Goal: Task Accomplishment & Management: Use online tool/utility

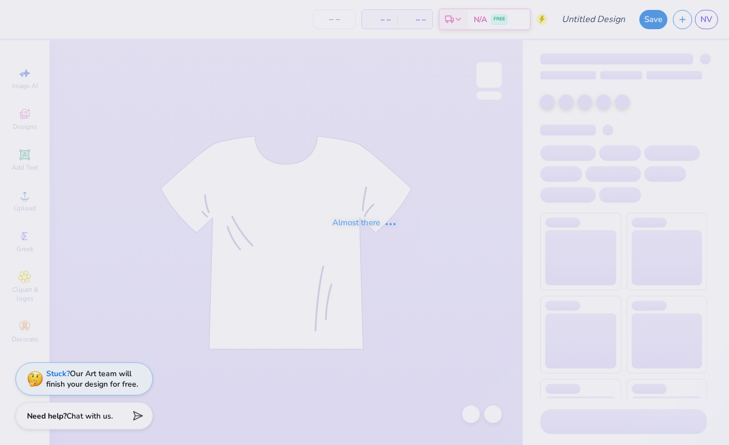
type input "Tooth and Turf"
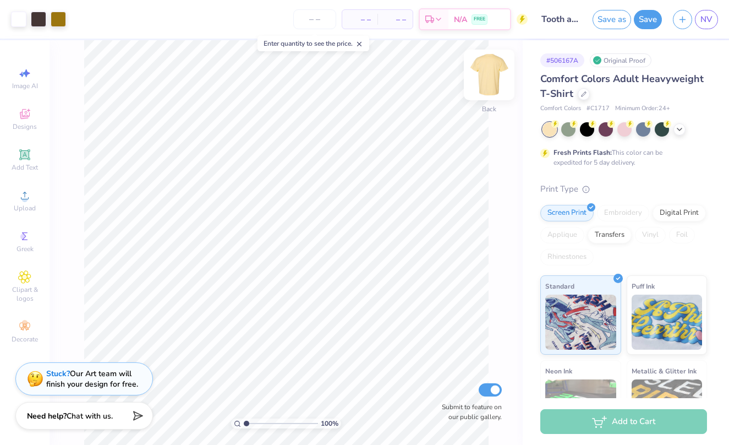
click at [462, 78] on img at bounding box center [489, 75] width 44 height 44
click at [26, 153] on icon at bounding box center [24, 154] width 8 height 8
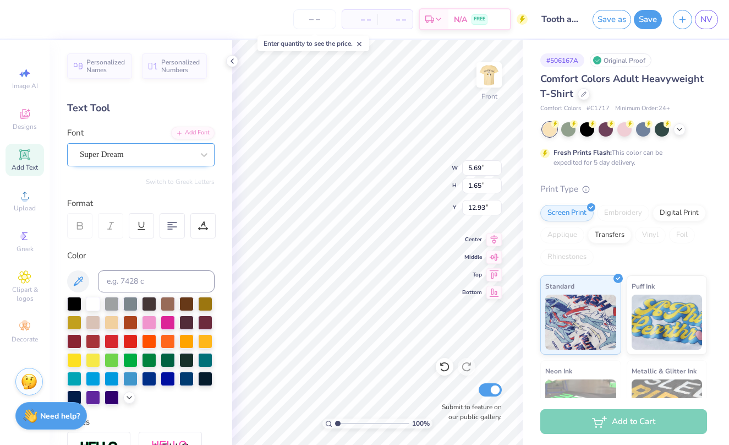
type textarea "29"
click at [173, 159] on div "Super Dream" at bounding box center [137, 154] width 116 height 17
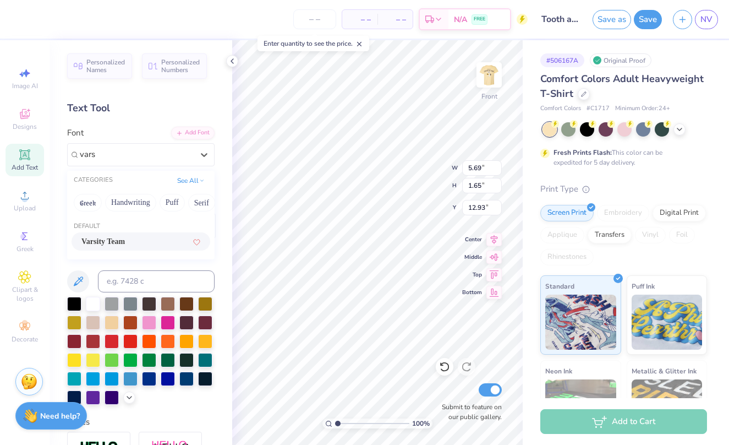
click at [113, 237] on span "Varsity Team" at bounding box center [102, 242] width 43 height 12
type input "vars"
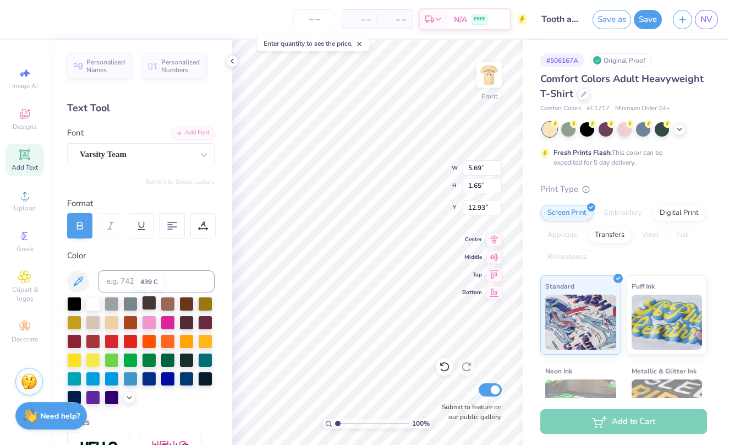
click at [150, 303] on div at bounding box center [149, 303] width 14 height 14
type input "8.39"
type input "6.03"
type input "8.54"
type input "11.41"
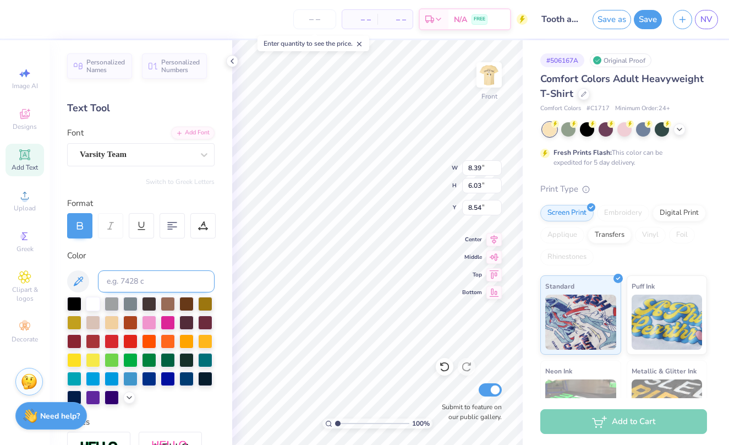
type input "8.20"
type input "5.55"
click at [235, 59] on icon at bounding box center [232, 61] width 9 height 9
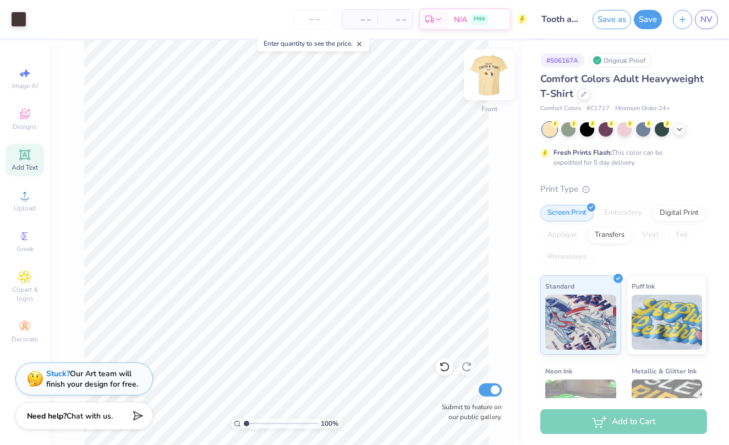
click at [462, 71] on img at bounding box center [489, 75] width 44 height 44
click at [462, 73] on img at bounding box center [489, 75] width 44 height 44
click at [462, 80] on img at bounding box center [489, 75] width 44 height 44
click at [462, 130] on icon at bounding box center [680, 128] width 9 height 9
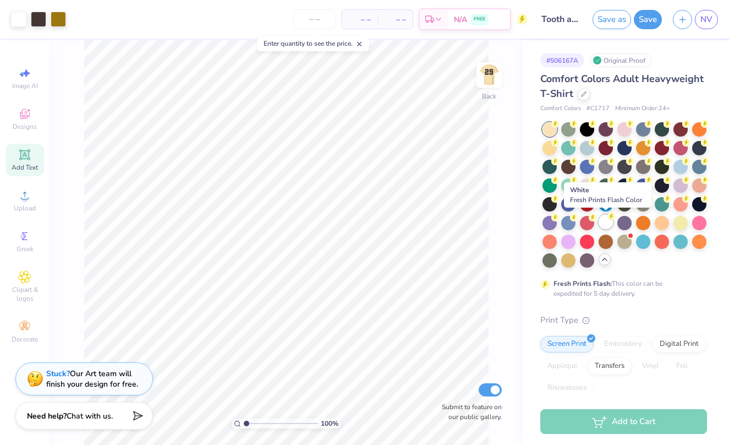
click at [462, 226] on div at bounding box center [606, 222] width 14 height 14
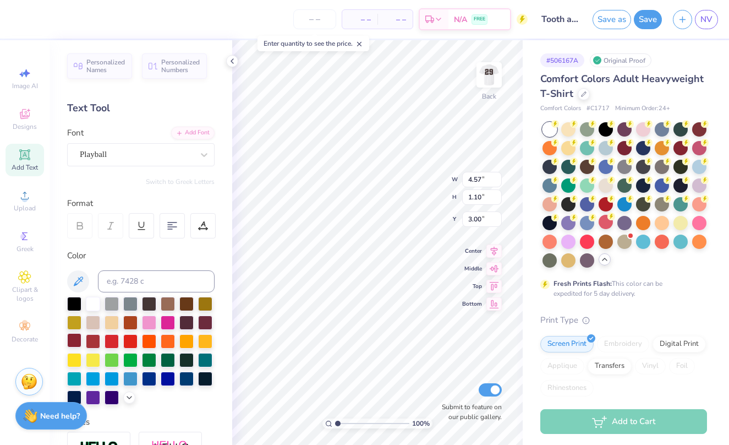
click at [73, 341] on div at bounding box center [74, 340] width 14 height 14
type input "13.56"
type input "3.85"
type input "4.74"
click at [73, 340] on div at bounding box center [74, 340] width 14 height 14
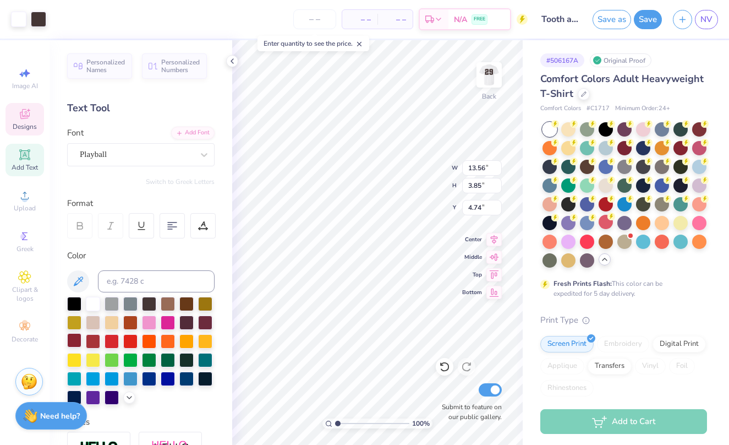
click at [76, 342] on div at bounding box center [74, 340] width 14 height 14
click at [40, 19] on div at bounding box center [38, 17] width 15 height 15
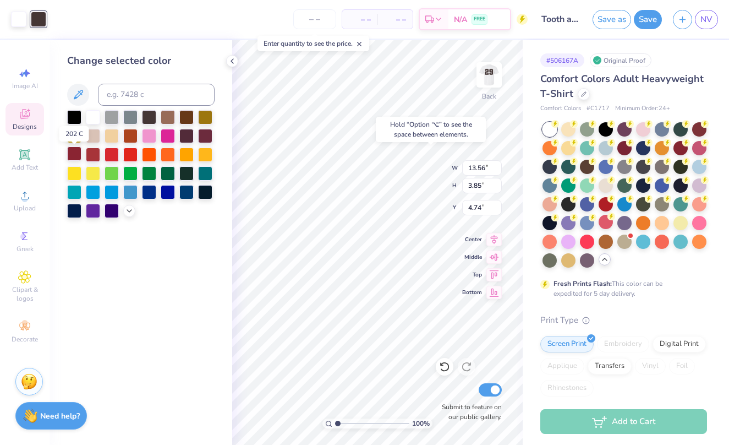
click at [77, 154] on div at bounding box center [74, 153] width 14 height 14
type input "1.07"
type input "1.48"
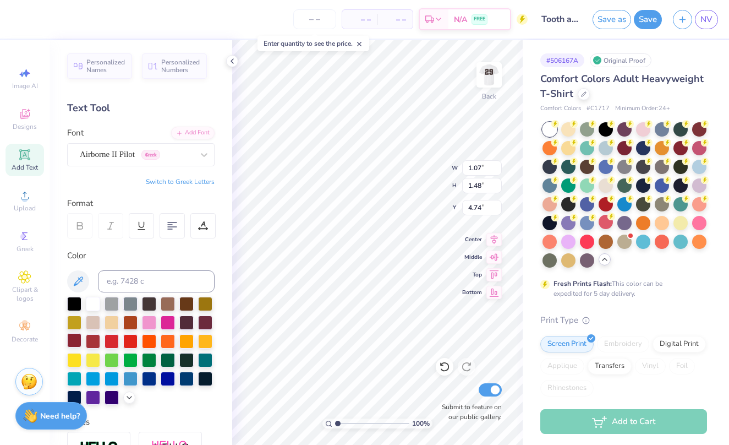
click at [74, 340] on div at bounding box center [74, 340] width 14 height 14
type input "5.82"
type input "4.47"
type input "9.56"
click at [45, 21] on div at bounding box center [38, 17] width 15 height 15
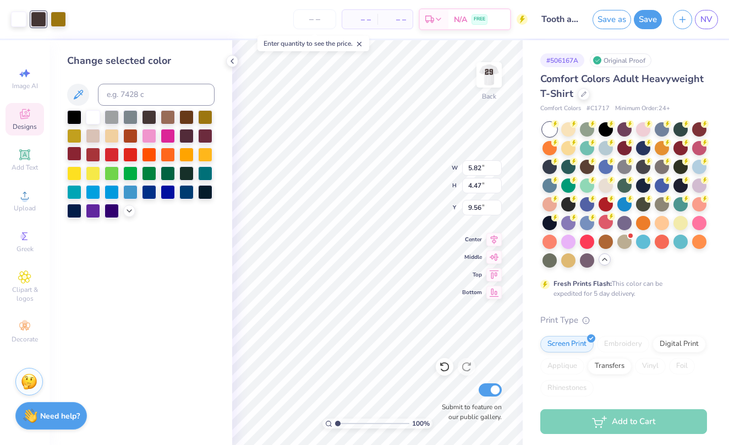
click at [72, 159] on div at bounding box center [74, 153] width 14 height 14
click at [75, 154] on div at bounding box center [74, 153] width 14 height 14
click at [147, 116] on div at bounding box center [149, 116] width 14 height 14
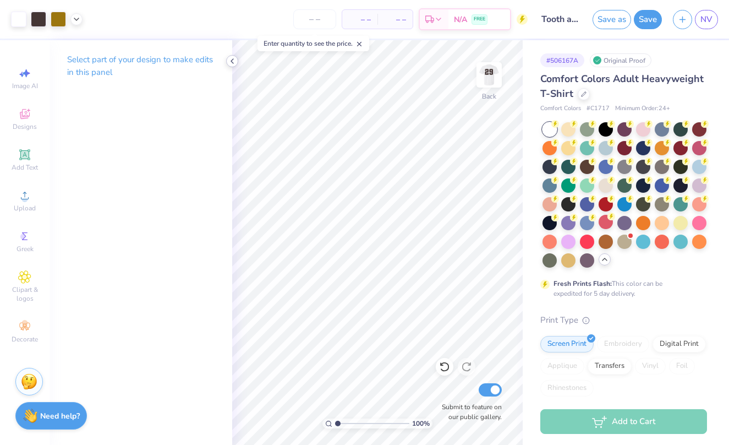
click at [233, 62] on icon at bounding box center [232, 61] width 9 height 9
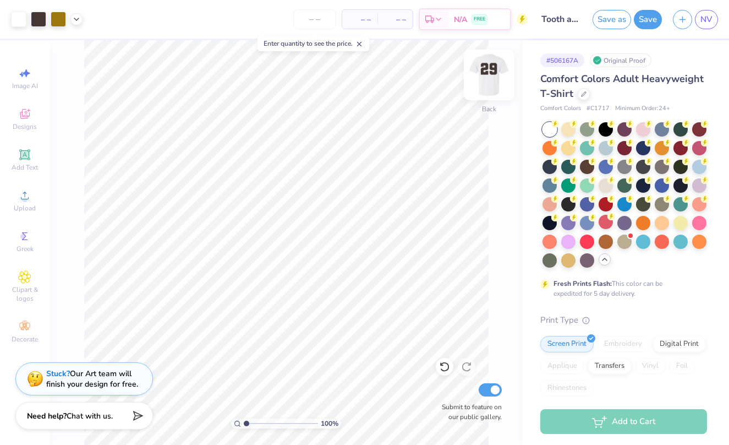
click at [462, 76] on img at bounding box center [489, 75] width 44 height 44
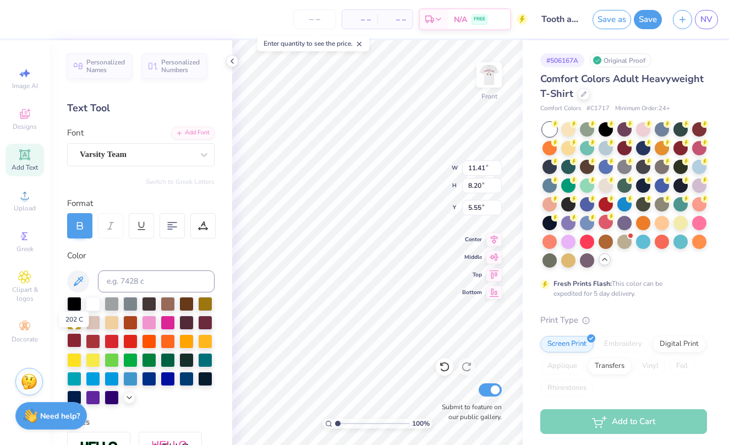
click at [78, 339] on div at bounding box center [74, 340] width 14 height 14
click at [462, 80] on img at bounding box center [489, 75] width 44 height 44
click at [231, 61] on polyline at bounding box center [232, 61] width 2 height 4
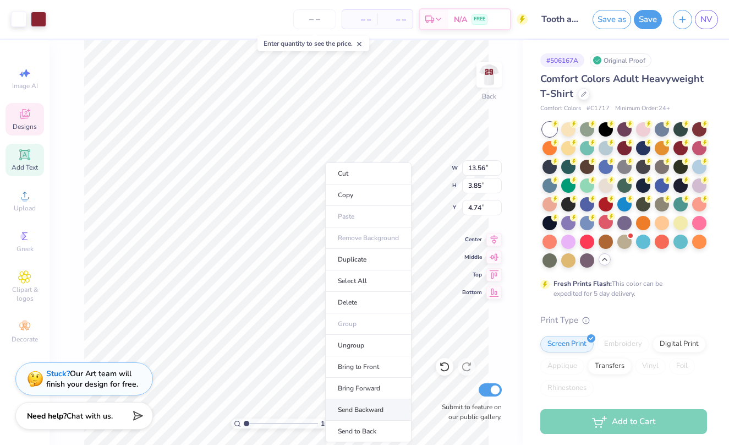
click at [374, 406] on li "Send Backward" at bounding box center [368, 409] width 86 height 21
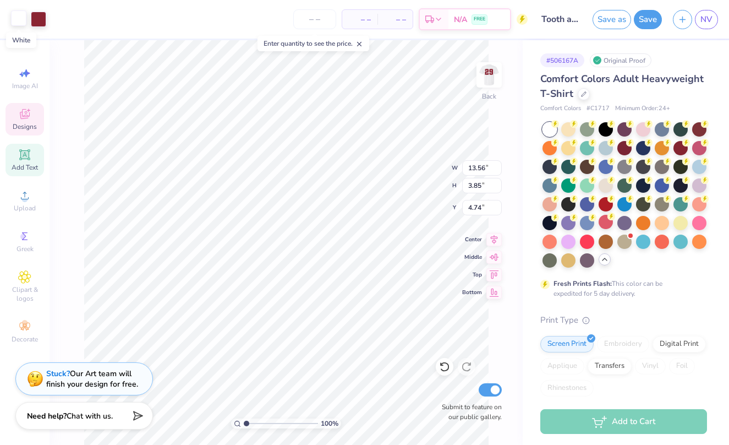
click at [15, 16] on div at bounding box center [18, 17] width 15 height 15
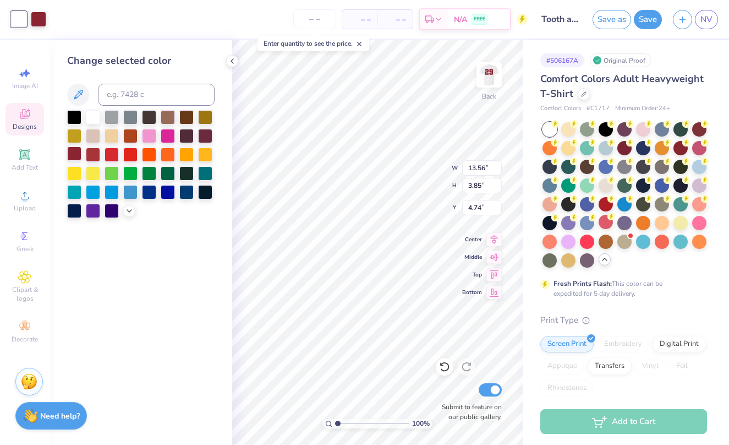
click at [76, 153] on div at bounding box center [74, 153] width 14 height 14
click at [46, 21] on div "– – Per Item – – Total Est. Delivery N/A FREE" at bounding box center [280, 19] width 496 height 39
click at [89, 119] on div at bounding box center [93, 116] width 14 height 14
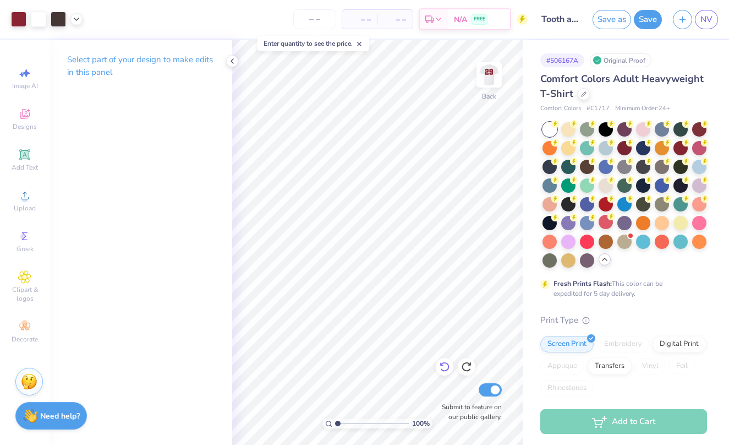
click at [442, 367] on icon at bounding box center [444, 366] width 11 height 11
click at [39, 18] on div "– – Per Item – – Total Est. Delivery N/A FREE" at bounding box center [280, 19] width 496 height 39
click at [17, 17] on div at bounding box center [18, 17] width 15 height 15
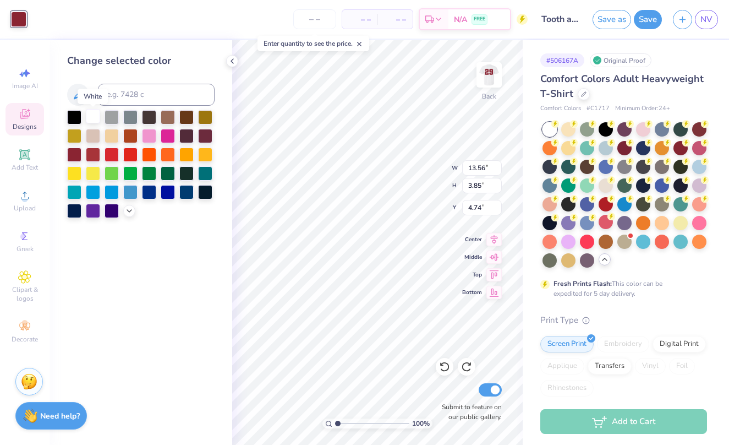
click at [94, 116] on div at bounding box center [93, 116] width 14 height 14
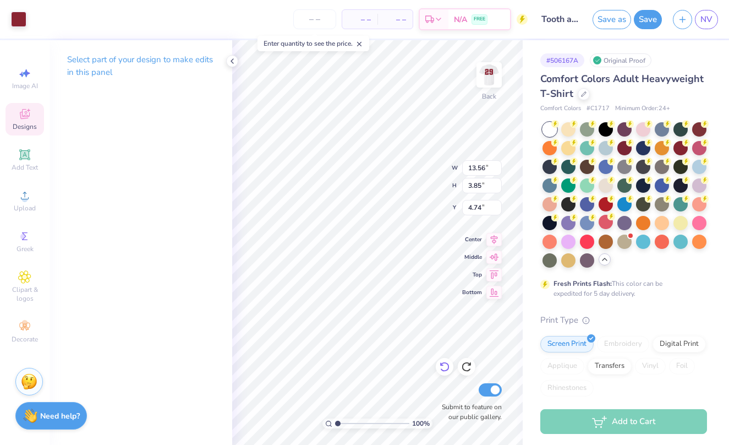
click at [447, 371] on icon at bounding box center [444, 367] width 9 height 10
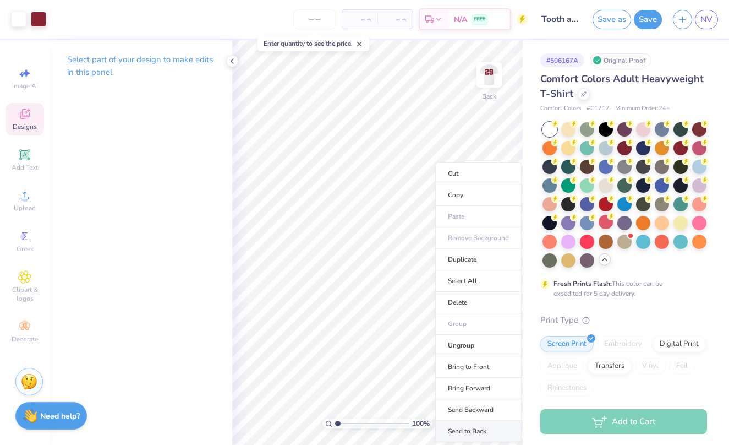
click at [462, 424] on li "Send to Back" at bounding box center [478, 431] width 86 height 21
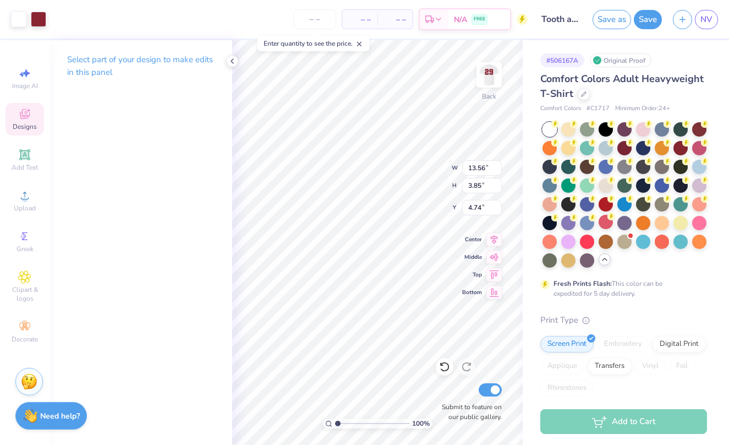
type input "4.64"
click at [45, 18] on div at bounding box center [38, 17] width 15 height 15
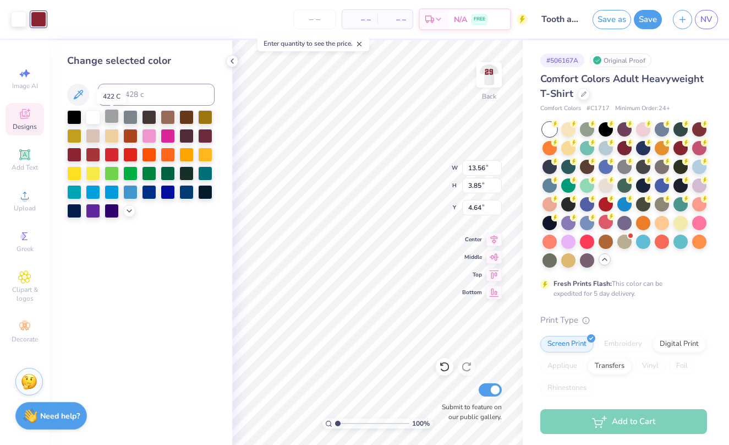
click at [114, 118] on div at bounding box center [112, 116] width 14 height 14
click at [447, 363] on icon at bounding box center [444, 367] width 9 height 10
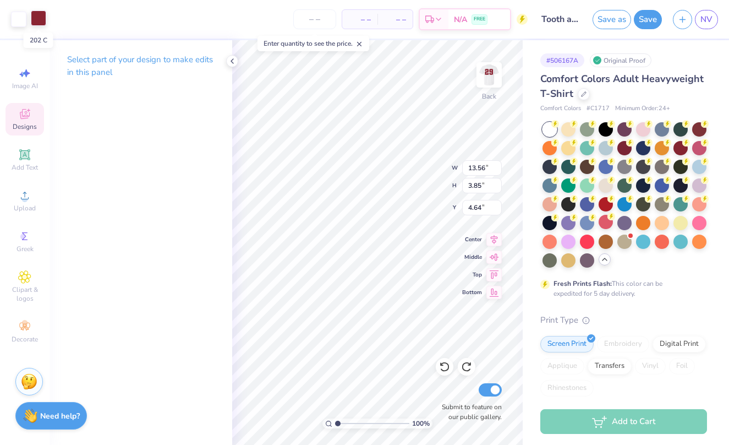
click at [39, 14] on div at bounding box center [38, 17] width 15 height 15
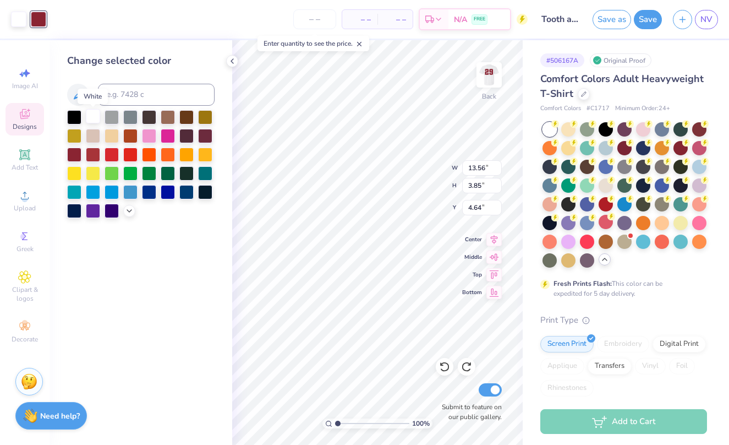
click at [93, 122] on div at bounding box center [93, 116] width 14 height 14
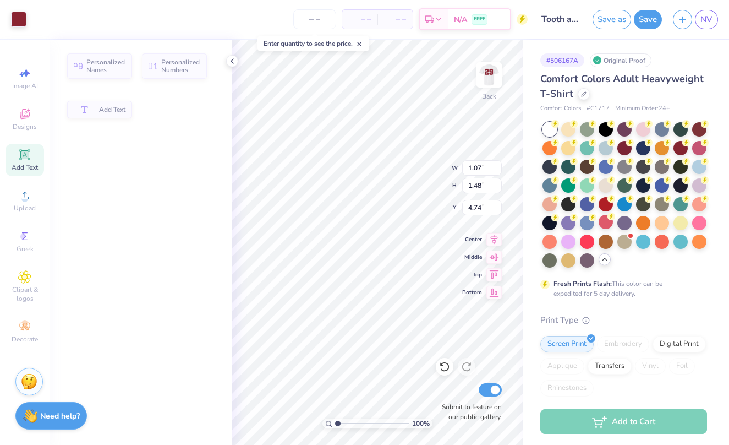
type input "1.07"
type input "1.48"
type input "4.74"
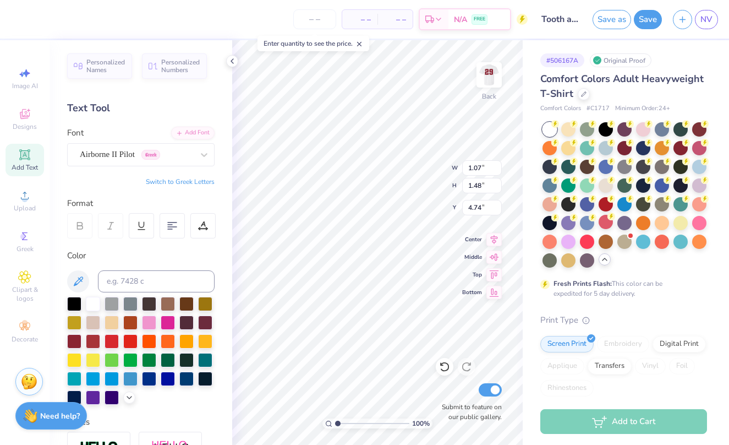
type input "13.56"
type input "3.85"
type input "4.64"
click at [449, 368] on icon at bounding box center [444, 367] width 9 height 10
type input "2.78"
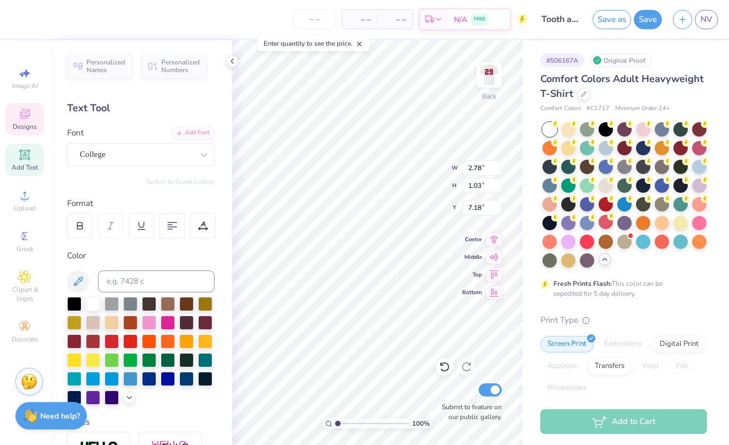
type input "1.03"
type input "7.18"
click at [92, 309] on div at bounding box center [93, 303] width 14 height 14
type input "3.84"
type input "1.58"
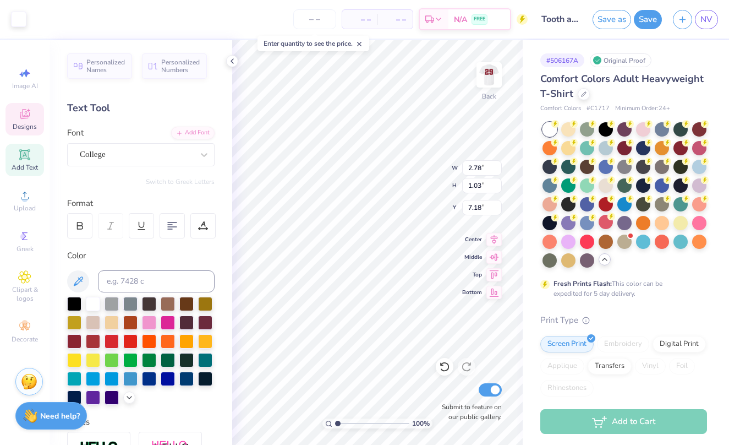
type input "6.91"
click at [75, 341] on div at bounding box center [74, 340] width 14 height 14
click at [96, 307] on div at bounding box center [93, 303] width 14 height 14
click at [26, 119] on icon at bounding box center [24, 113] width 13 height 13
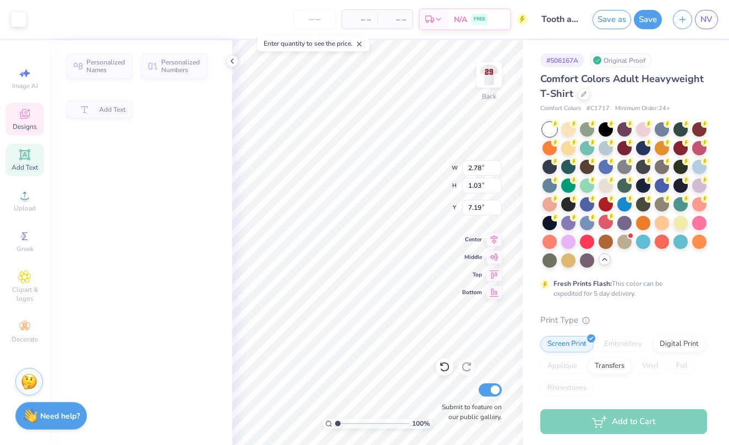
type input "7.19"
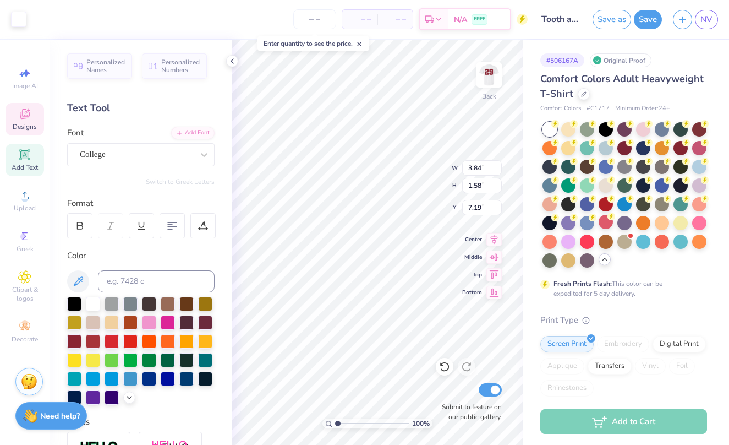
type input "3.84"
type input "1.58"
type input "6.91"
click at [20, 21] on div at bounding box center [18, 17] width 15 height 15
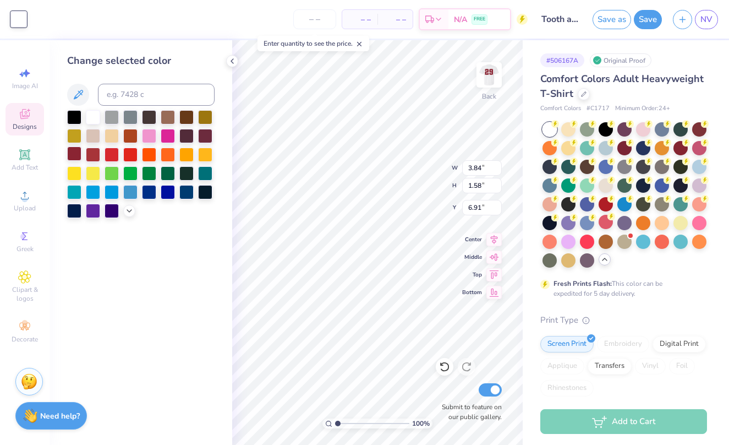
click at [77, 153] on div at bounding box center [74, 153] width 14 height 14
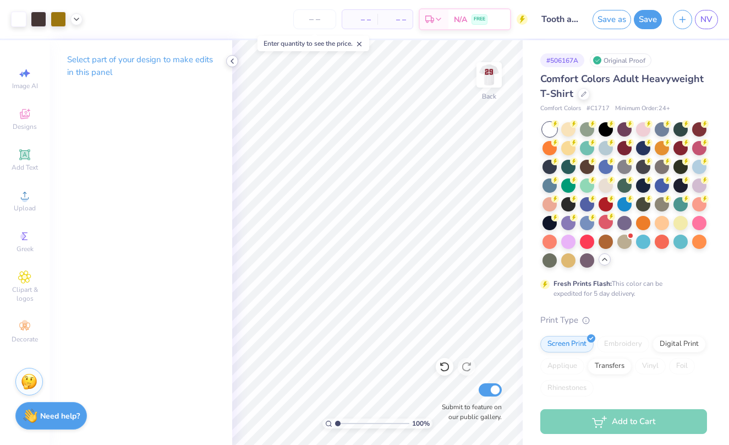
click at [231, 58] on icon at bounding box center [232, 61] width 9 height 9
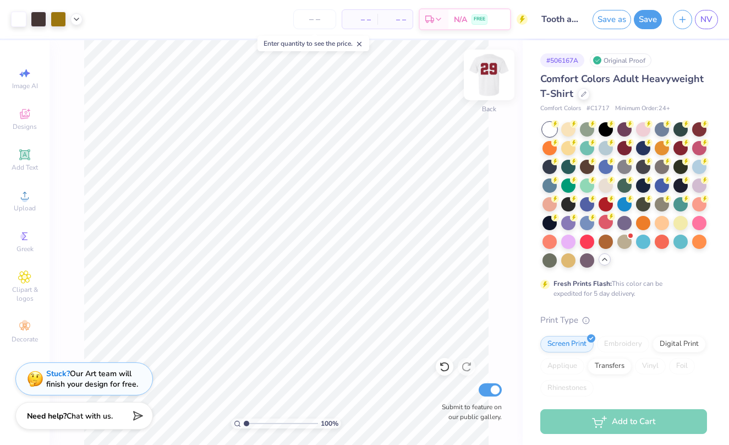
click at [462, 78] on img at bounding box center [489, 75] width 44 height 44
